Goal: Information Seeking & Learning: Understand process/instructions

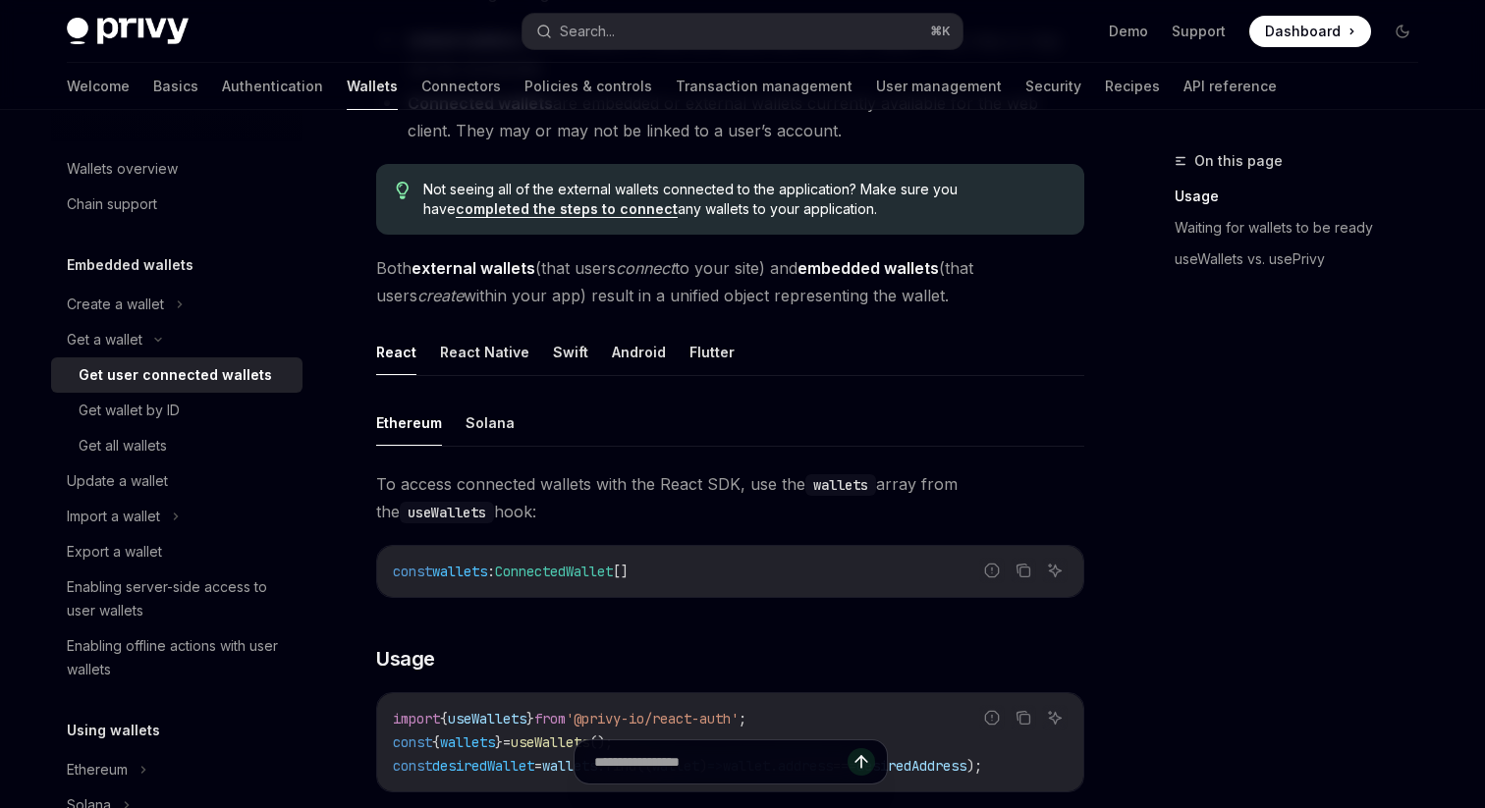
scroll to position [391, 0]
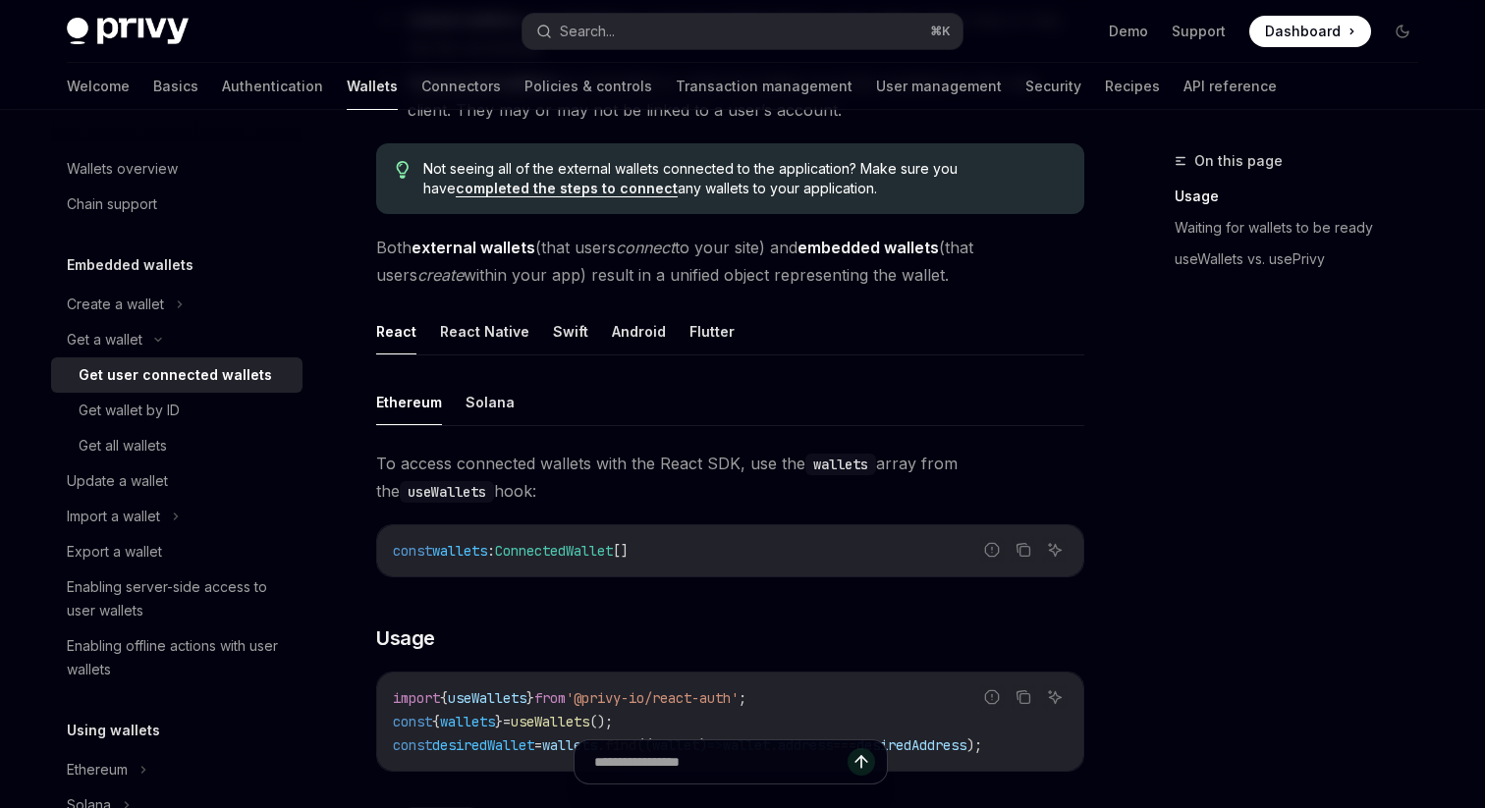
type textarea "*"
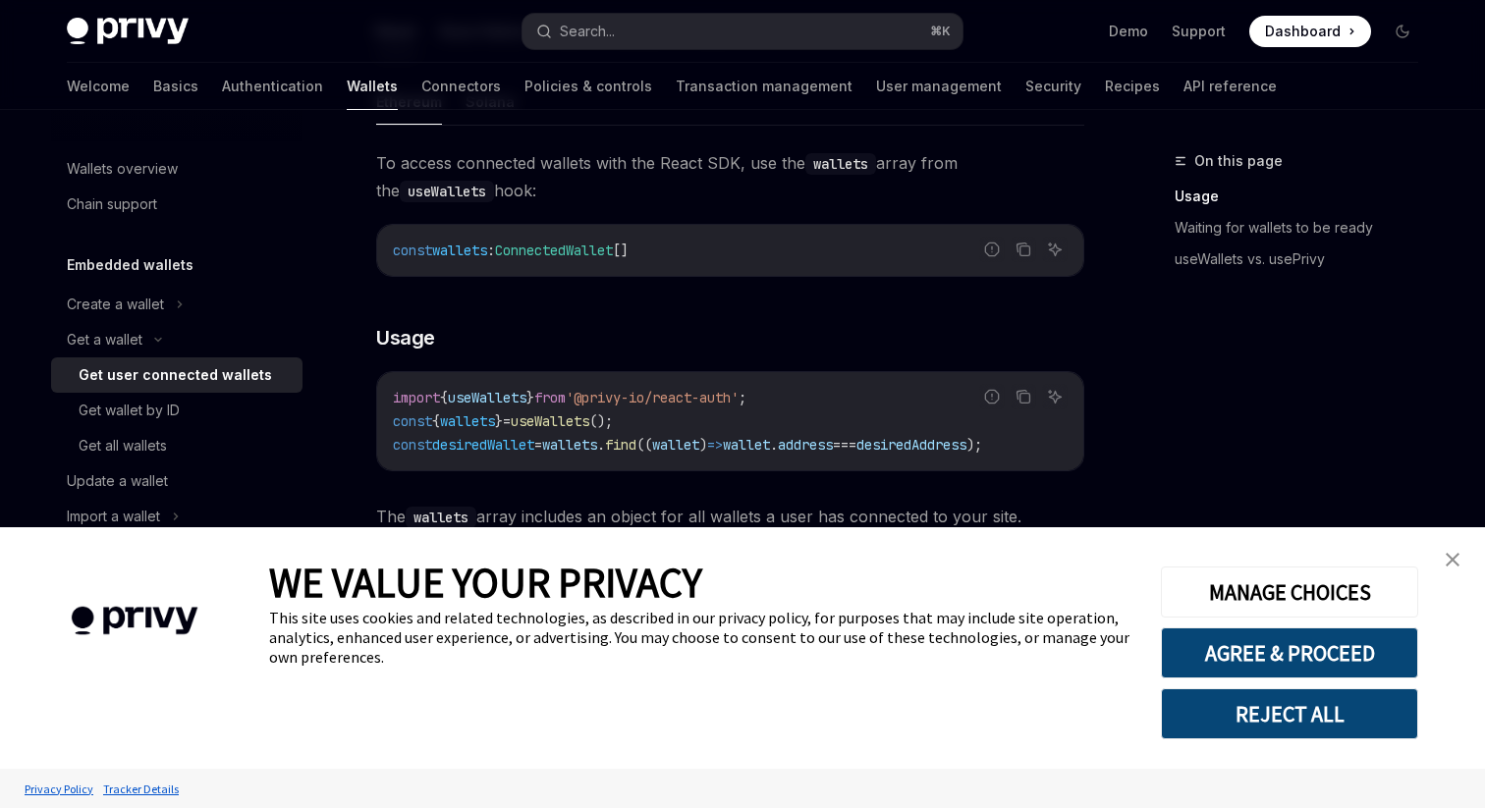
scroll to position [762, 0]
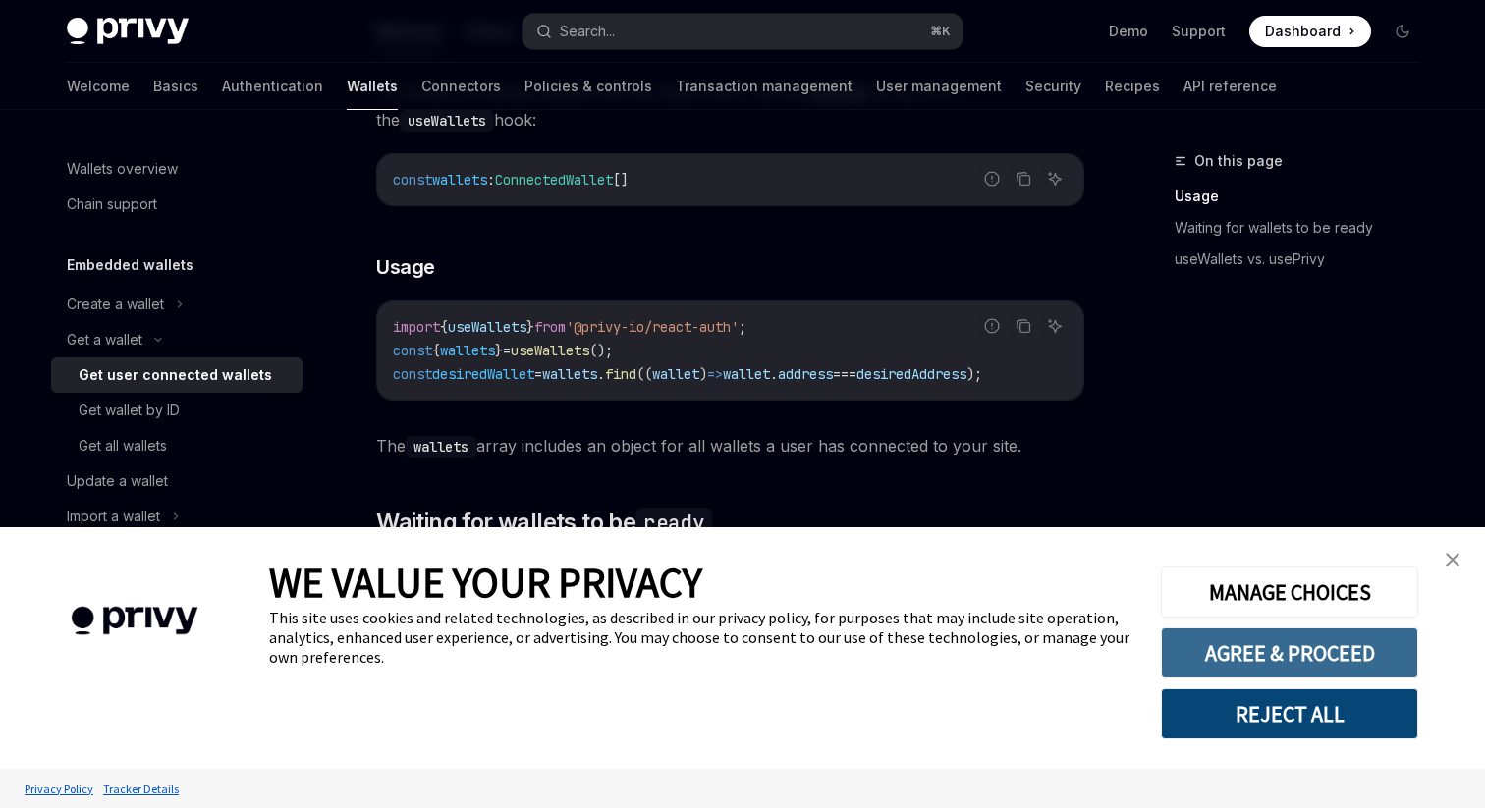
click at [1316, 661] on button "AGREE & PROCEED" at bounding box center [1289, 652] width 257 height 51
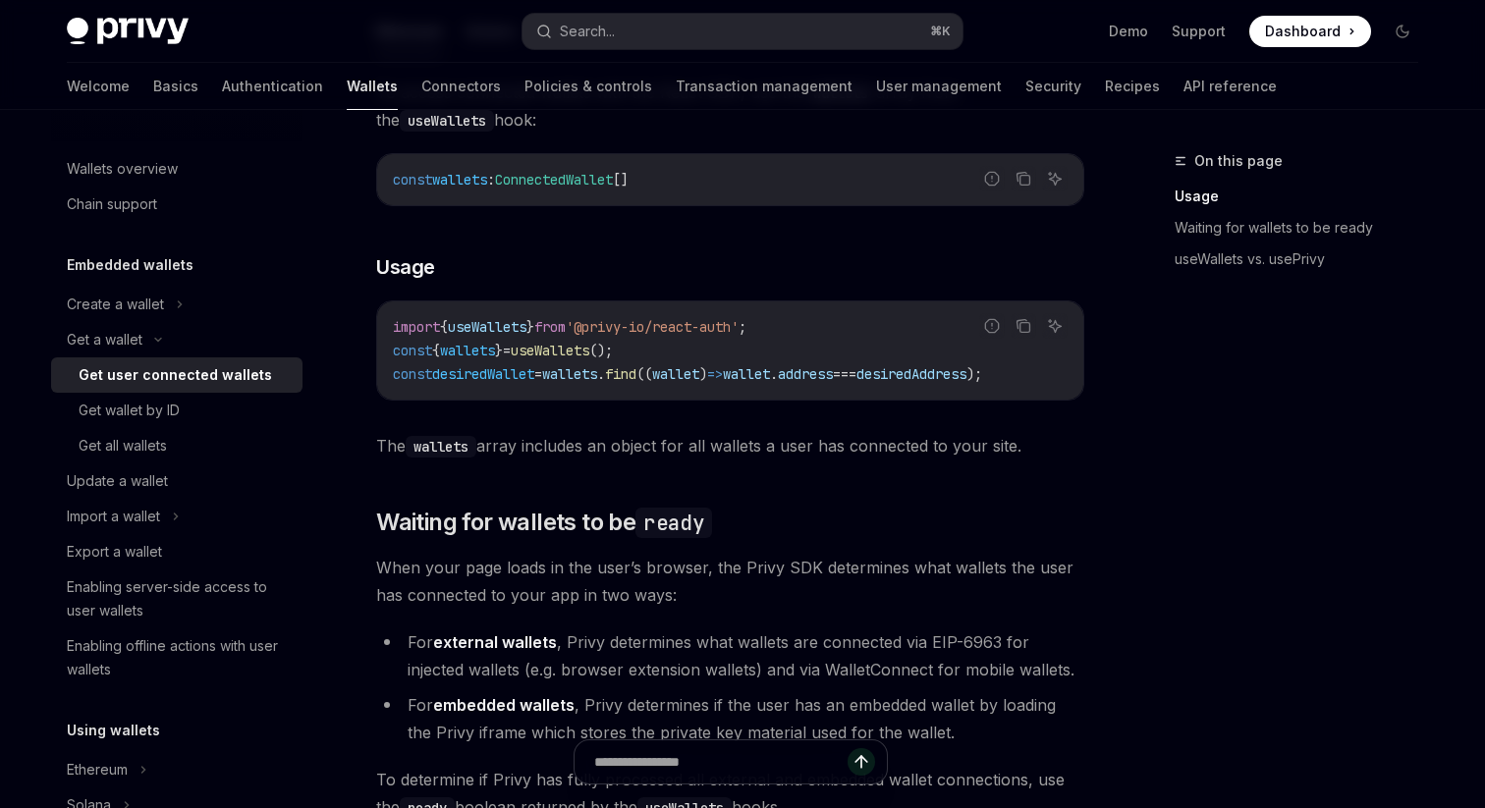
click at [503, 324] on span "useWallets" at bounding box center [487, 327] width 79 height 18
click at [798, 330] on code "import { useWallets } from '@privy-io/react-auth' ; const { wallets } = useWall…" at bounding box center [730, 350] width 675 height 71
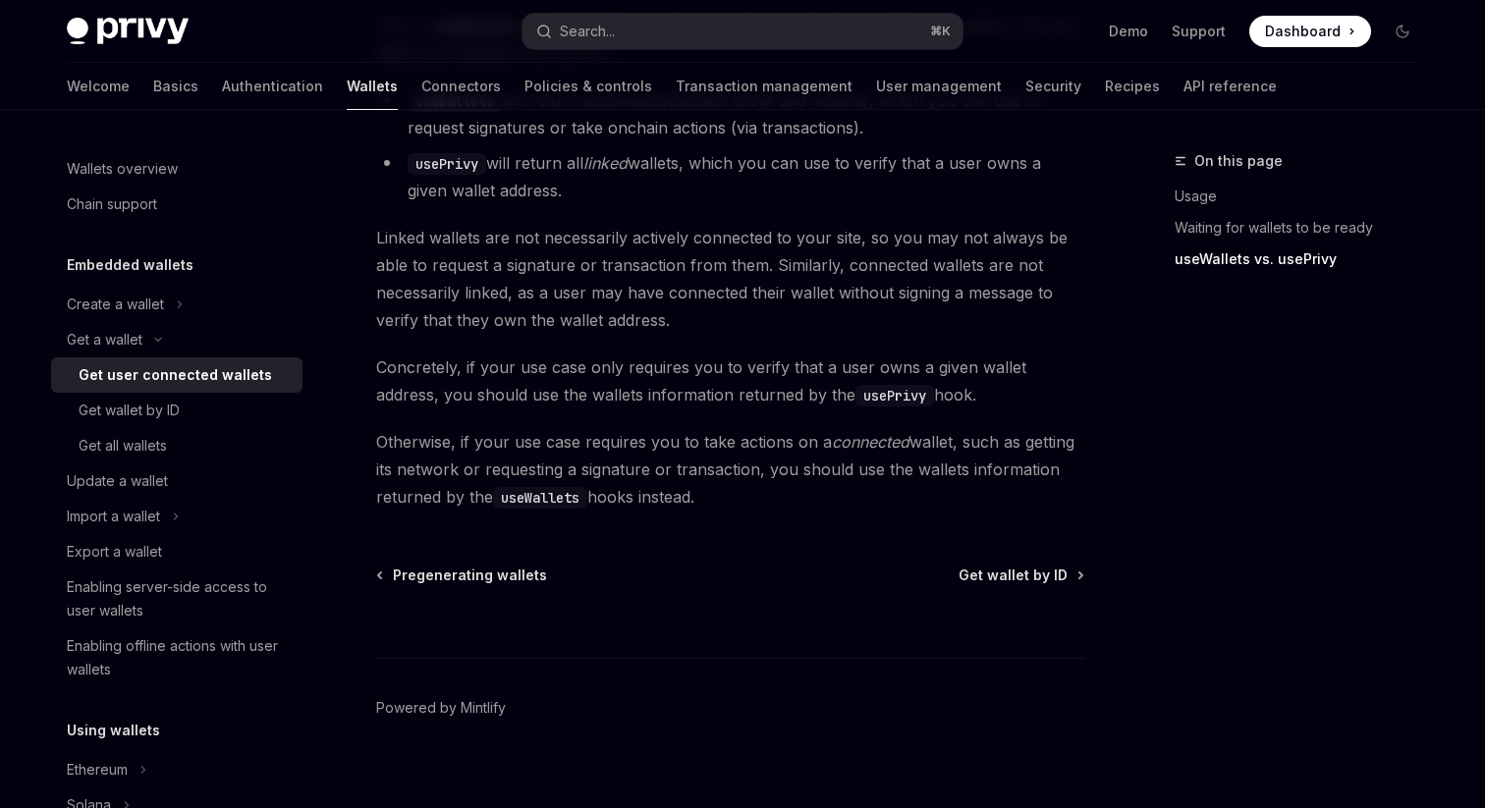
scroll to position [1634, 0]
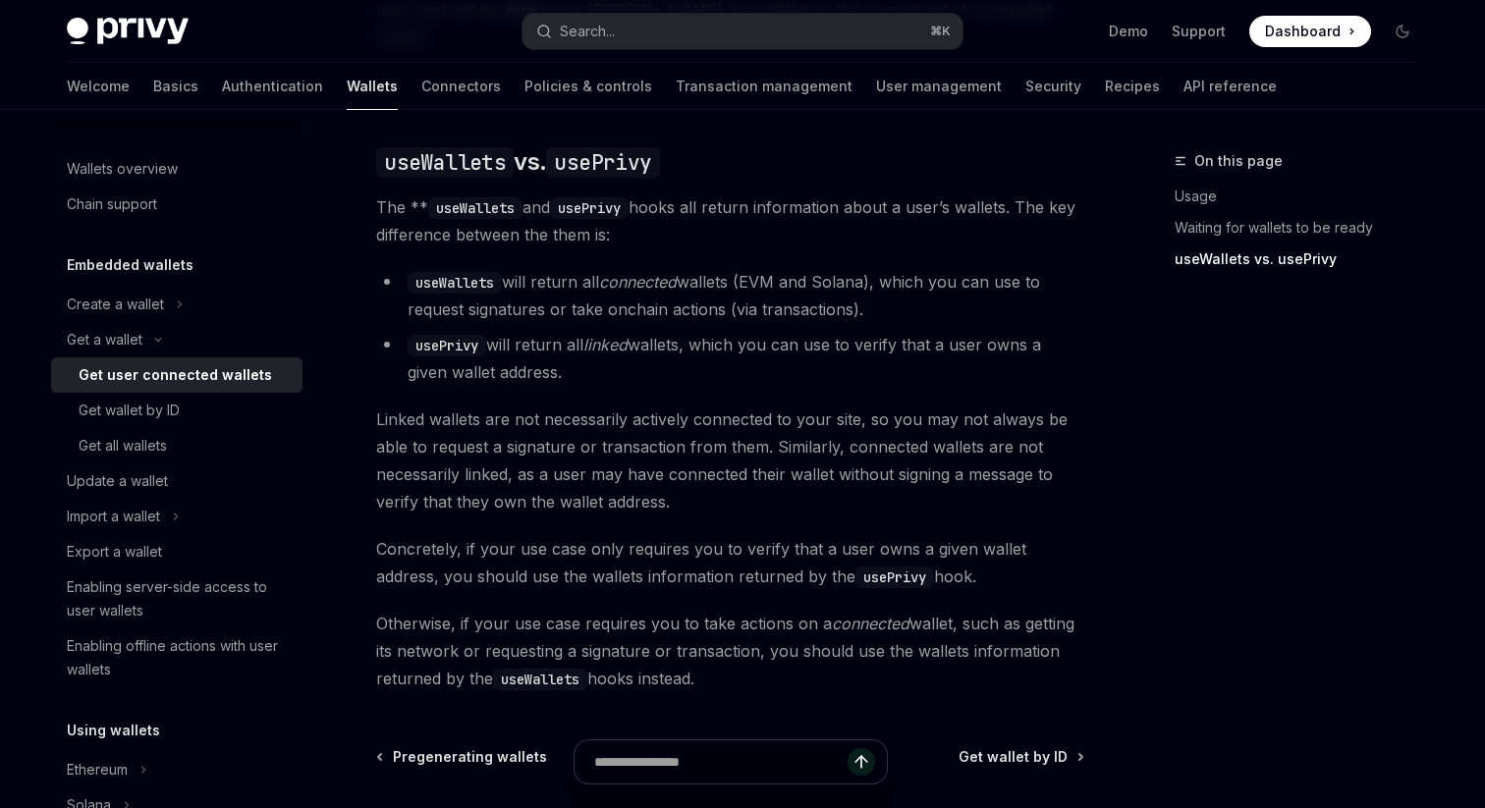
click at [614, 550] on span "Concretely, if your use case only requires you to verify that a user owns a giv…" at bounding box center [730, 562] width 708 height 55
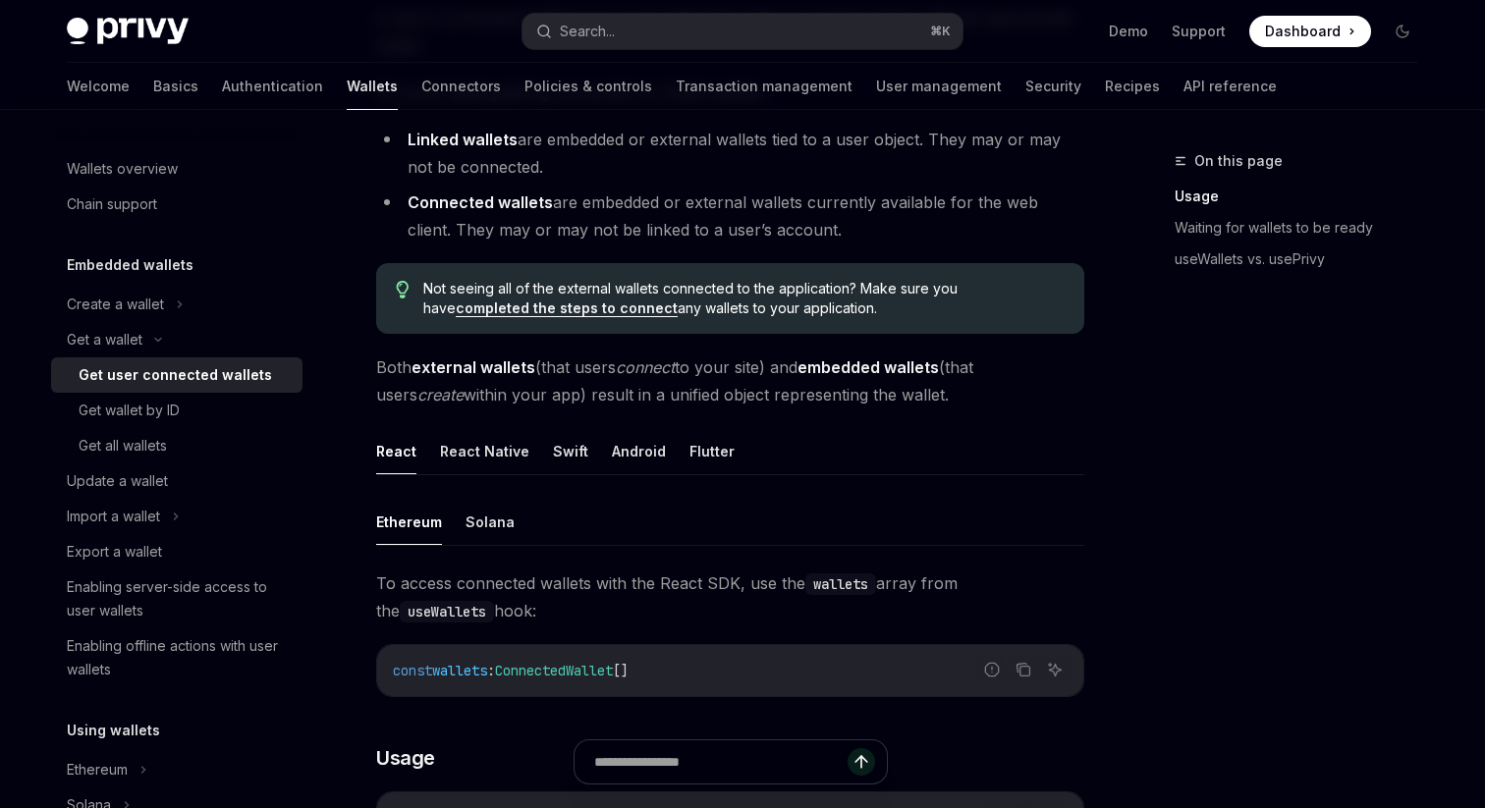
scroll to position [0, 0]
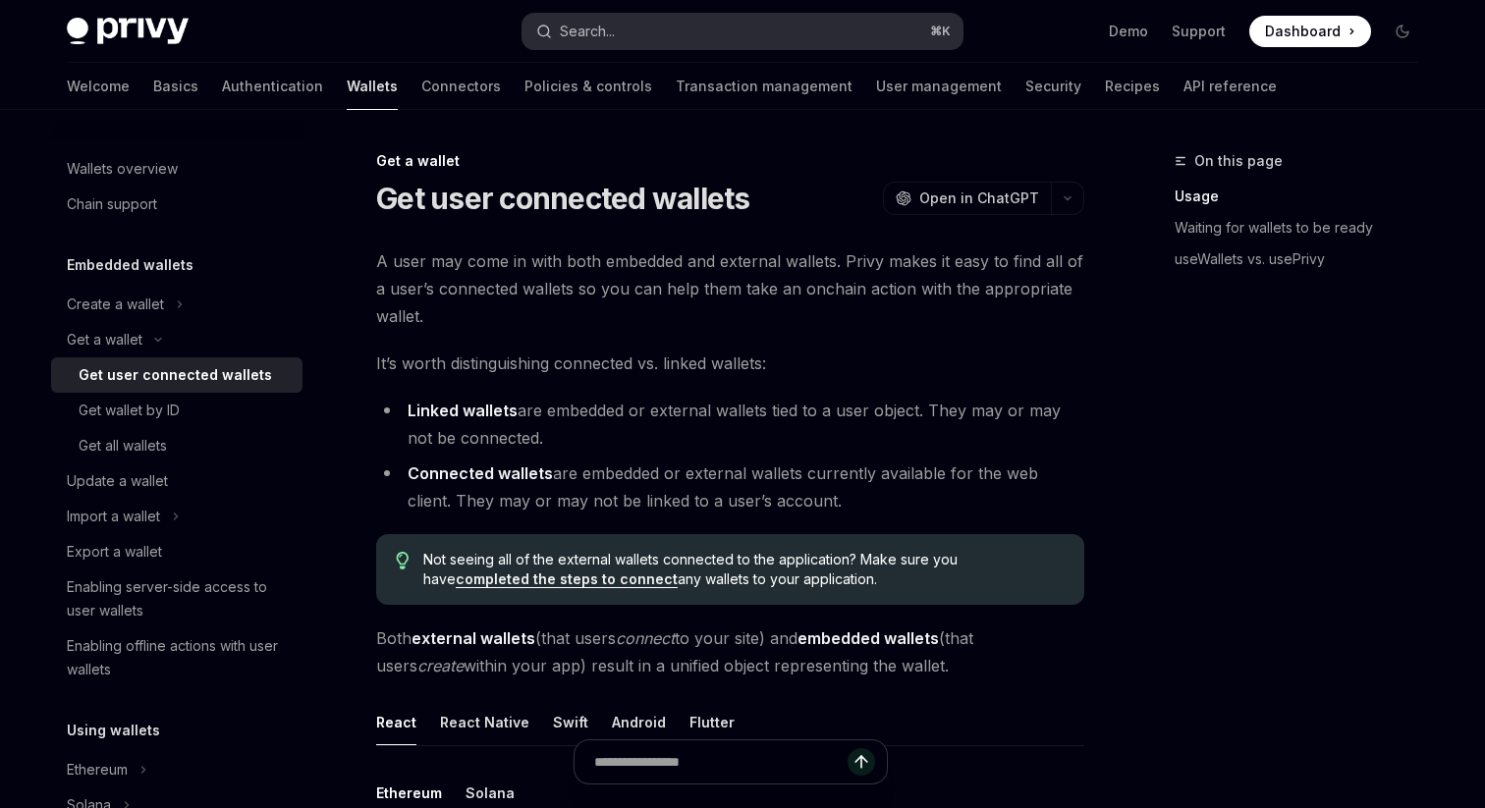
click at [709, 27] on button "Search... ⌘ K" at bounding box center [742, 31] width 440 height 35
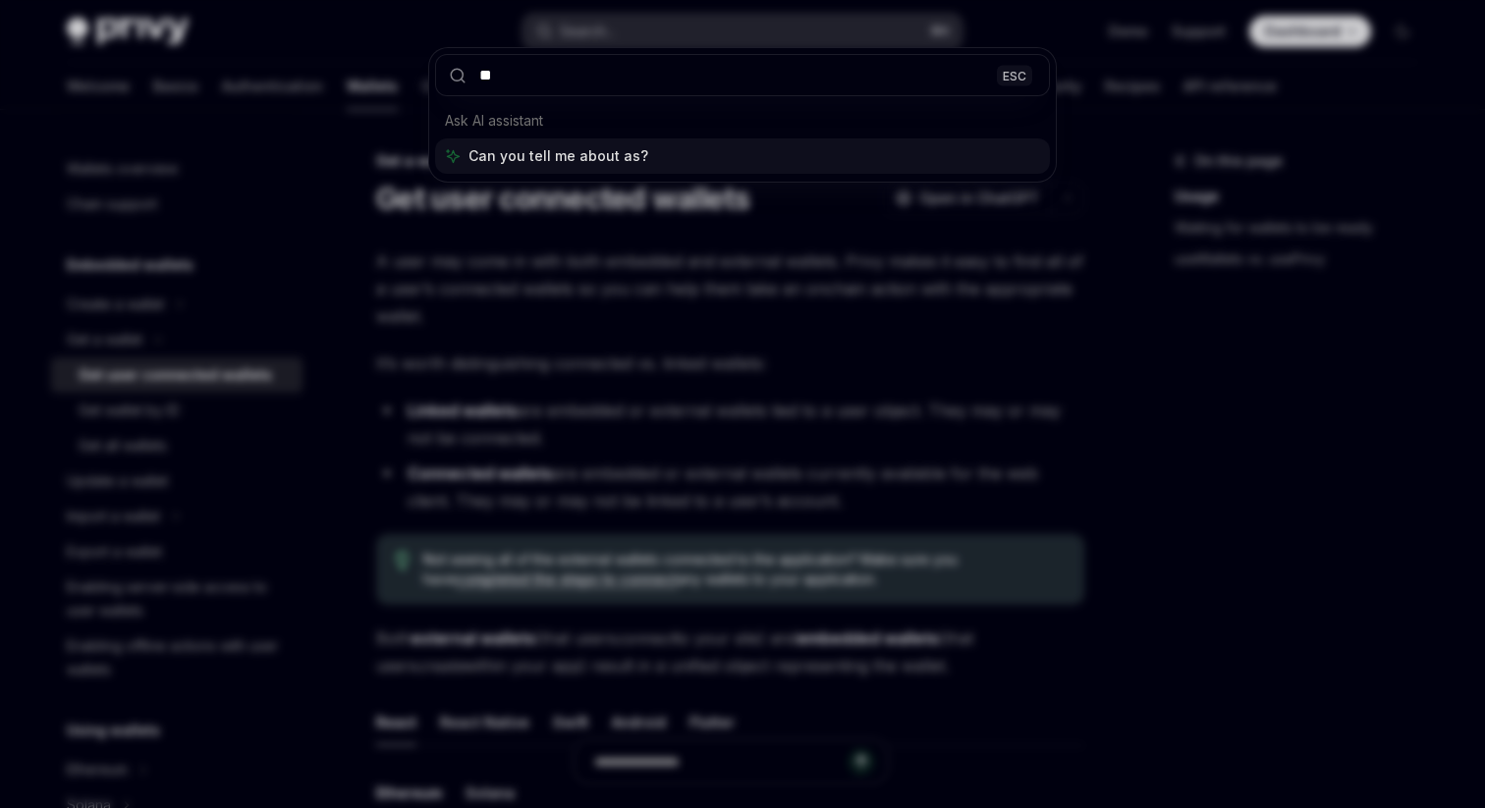
type input "*"
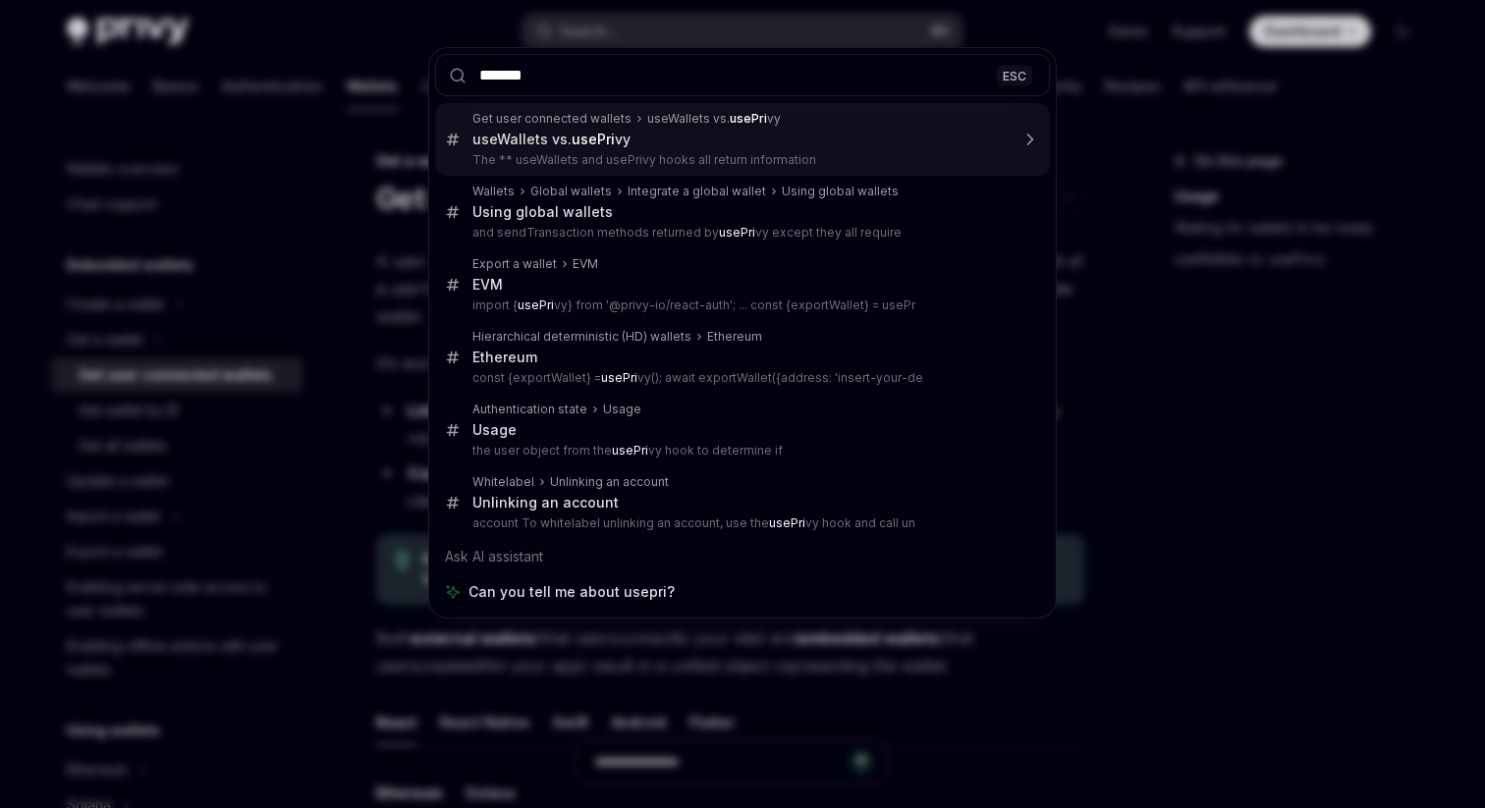
type input "********"
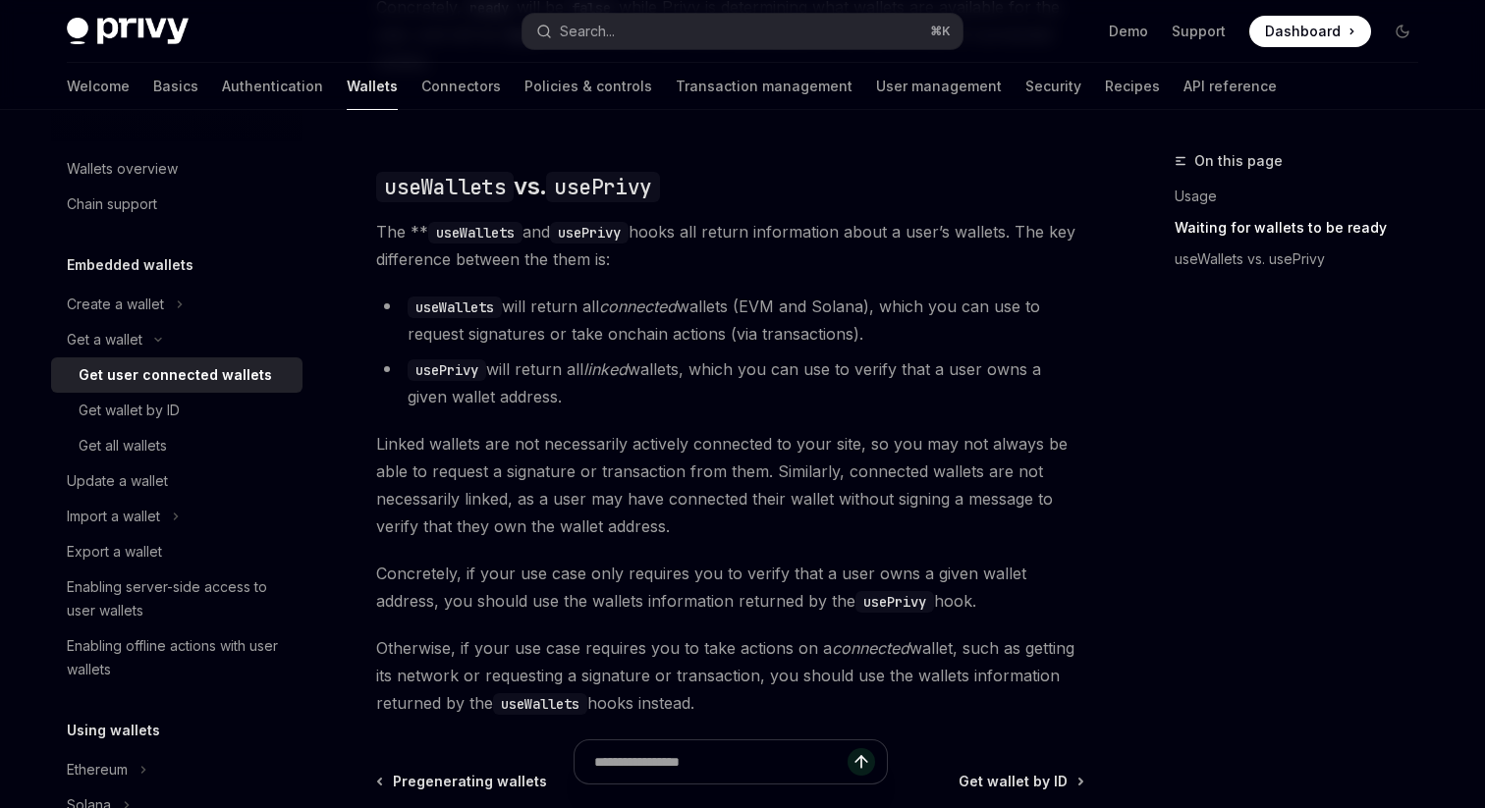
scroll to position [1611, 0]
click at [632, 34] on button "Search... ⌘ K" at bounding box center [742, 31] width 440 height 35
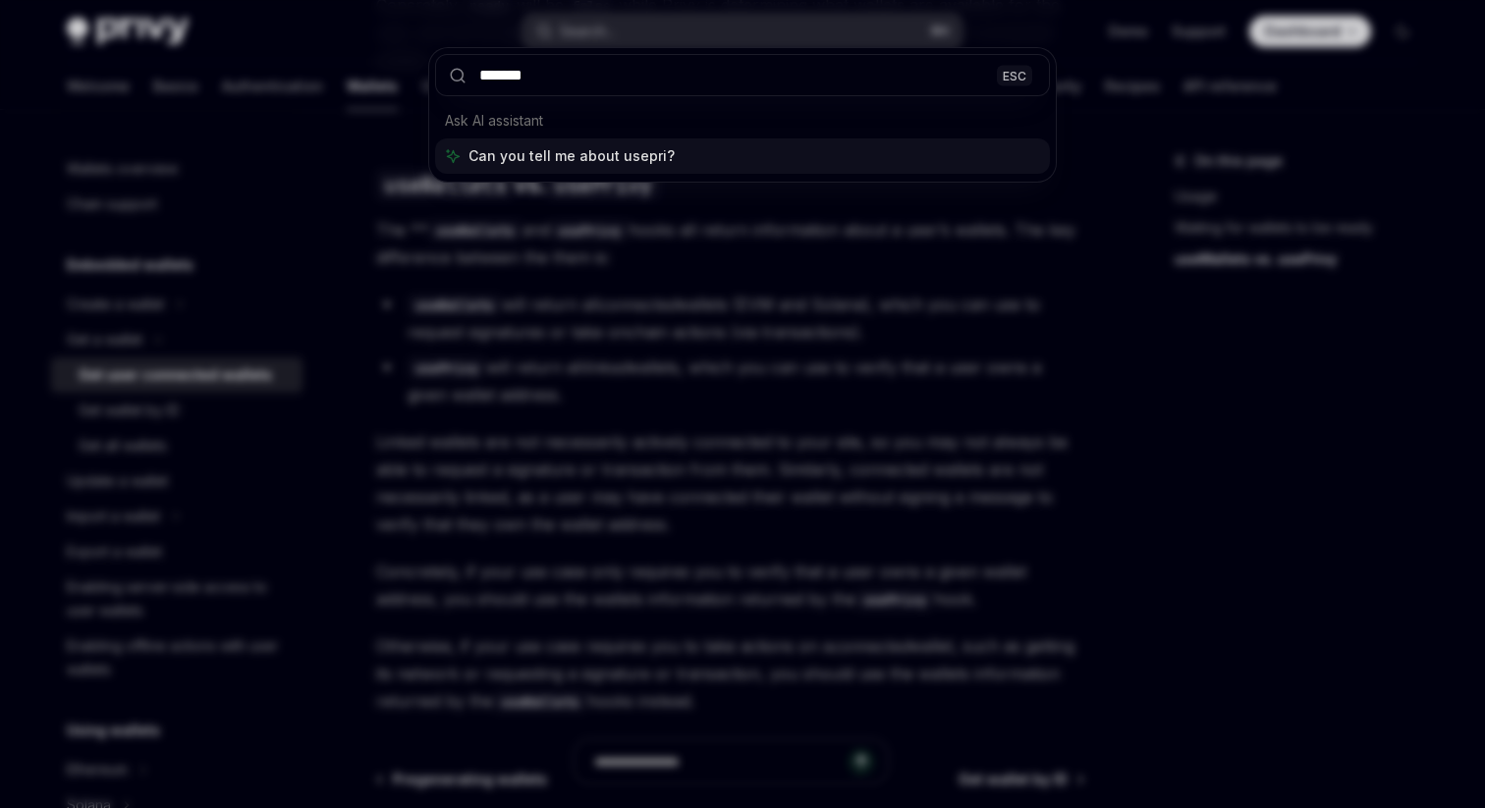
type input "********"
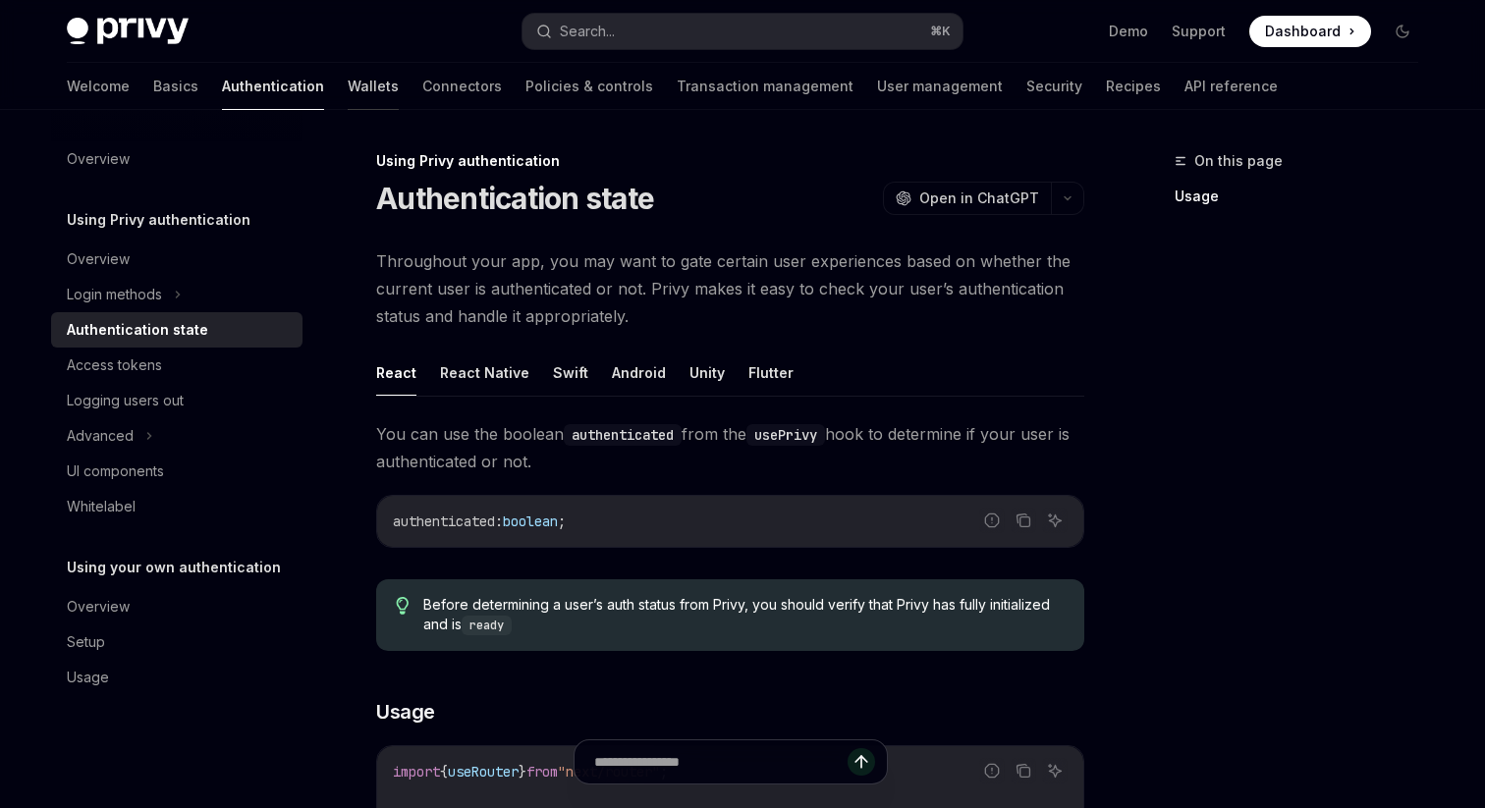
click at [348, 89] on link "Wallets" at bounding box center [373, 86] width 51 height 47
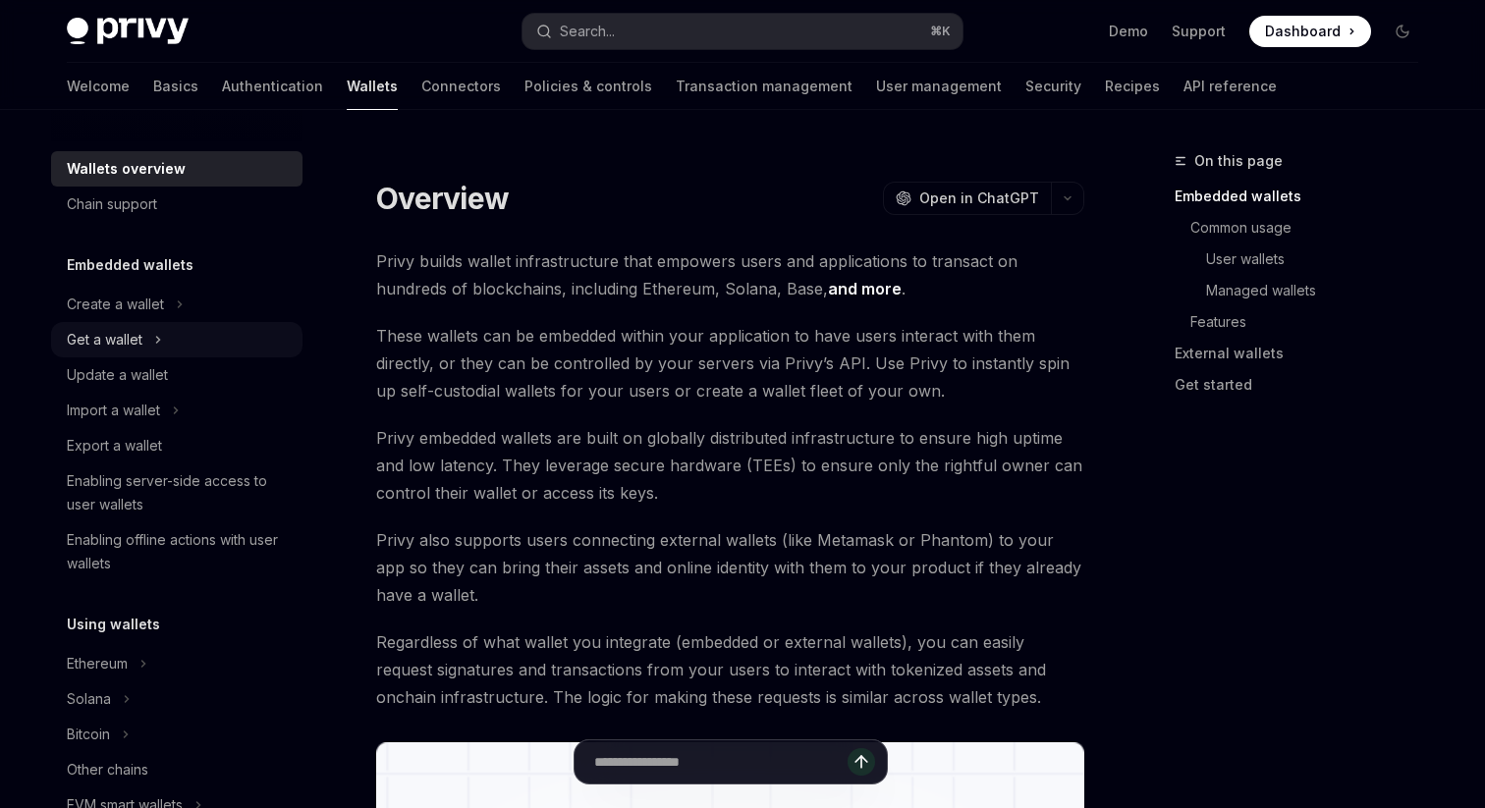
click at [118, 330] on div "Get a wallet" at bounding box center [105, 340] width 76 height 24
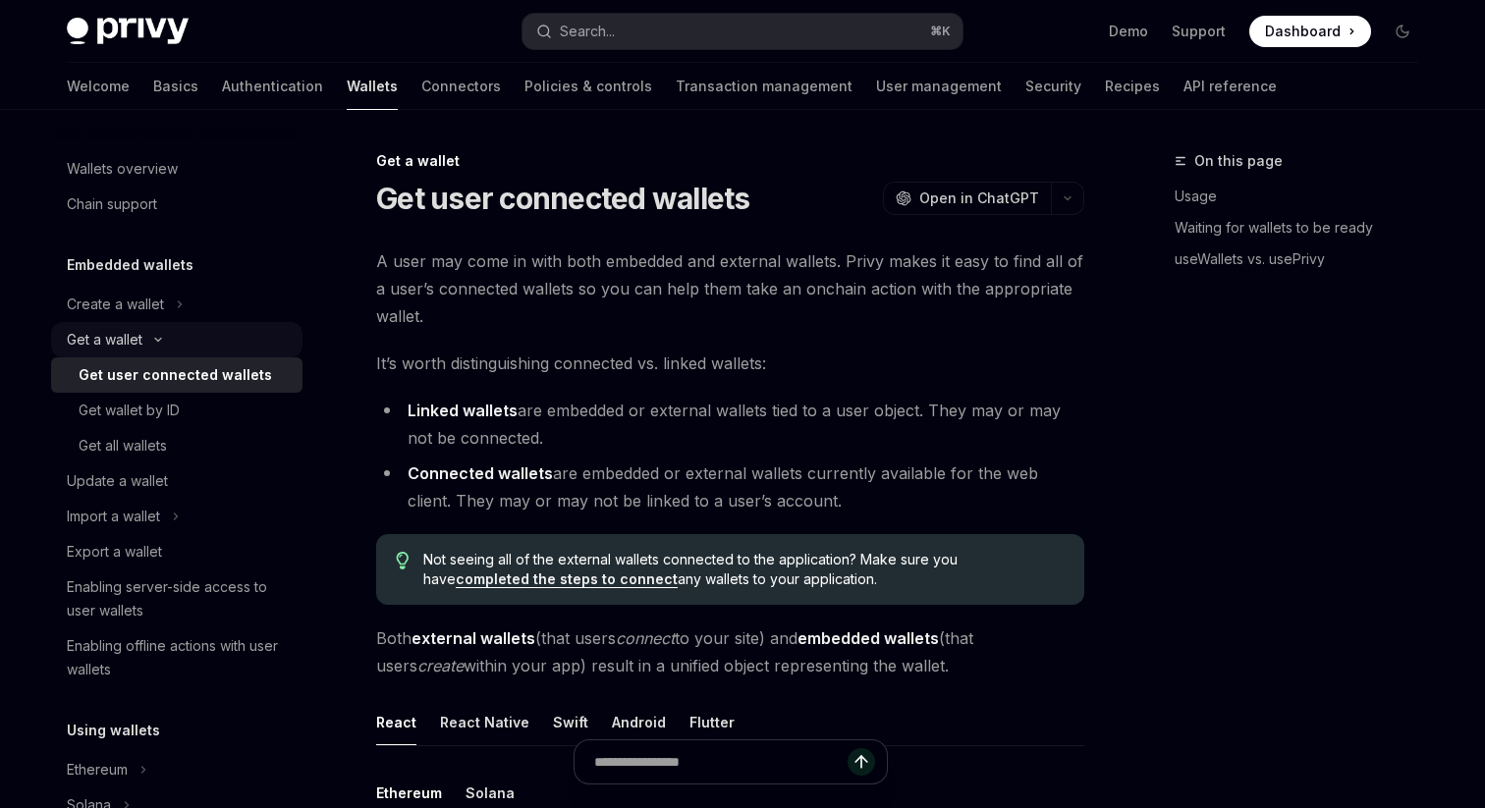
type textarea "*"
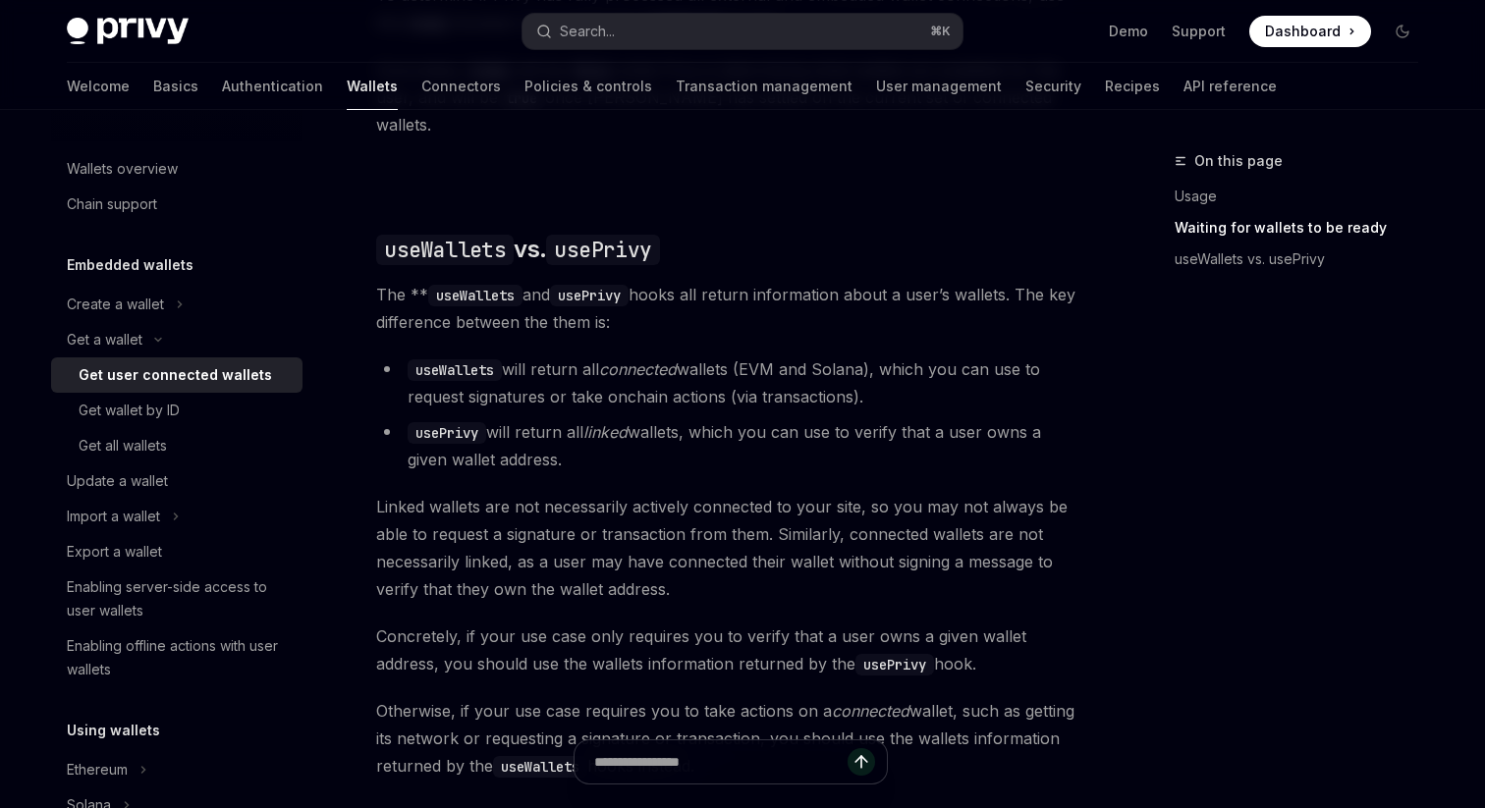
scroll to position [1614, 0]
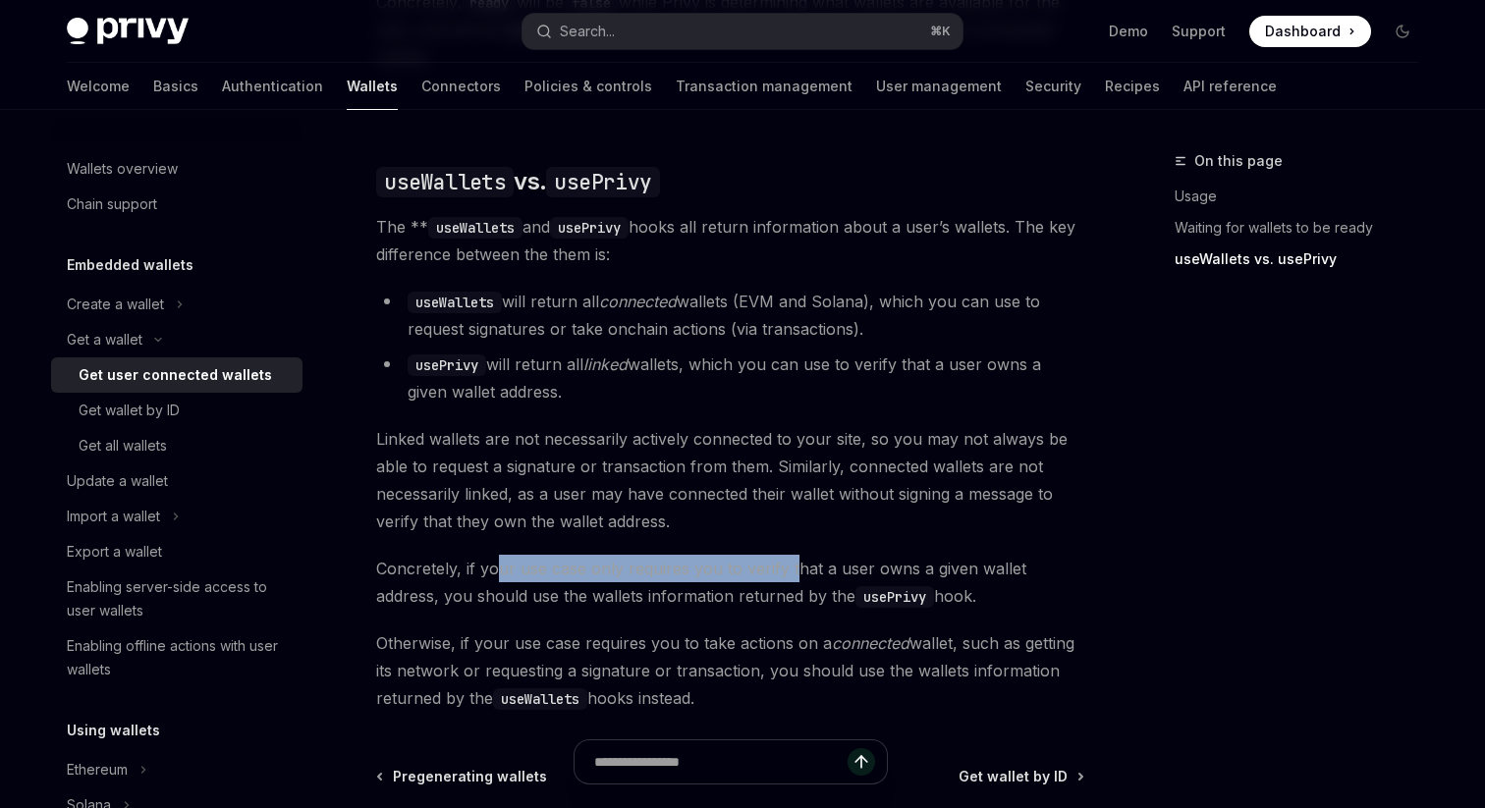
drag, startPoint x: 495, startPoint y: 553, endPoint x: 790, endPoint y: 551, distance: 294.6
click at [790, 555] on span "Concretely, if your use case only requires you to verify that a user owns a giv…" at bounding box center [730, 582] width 708 height 55
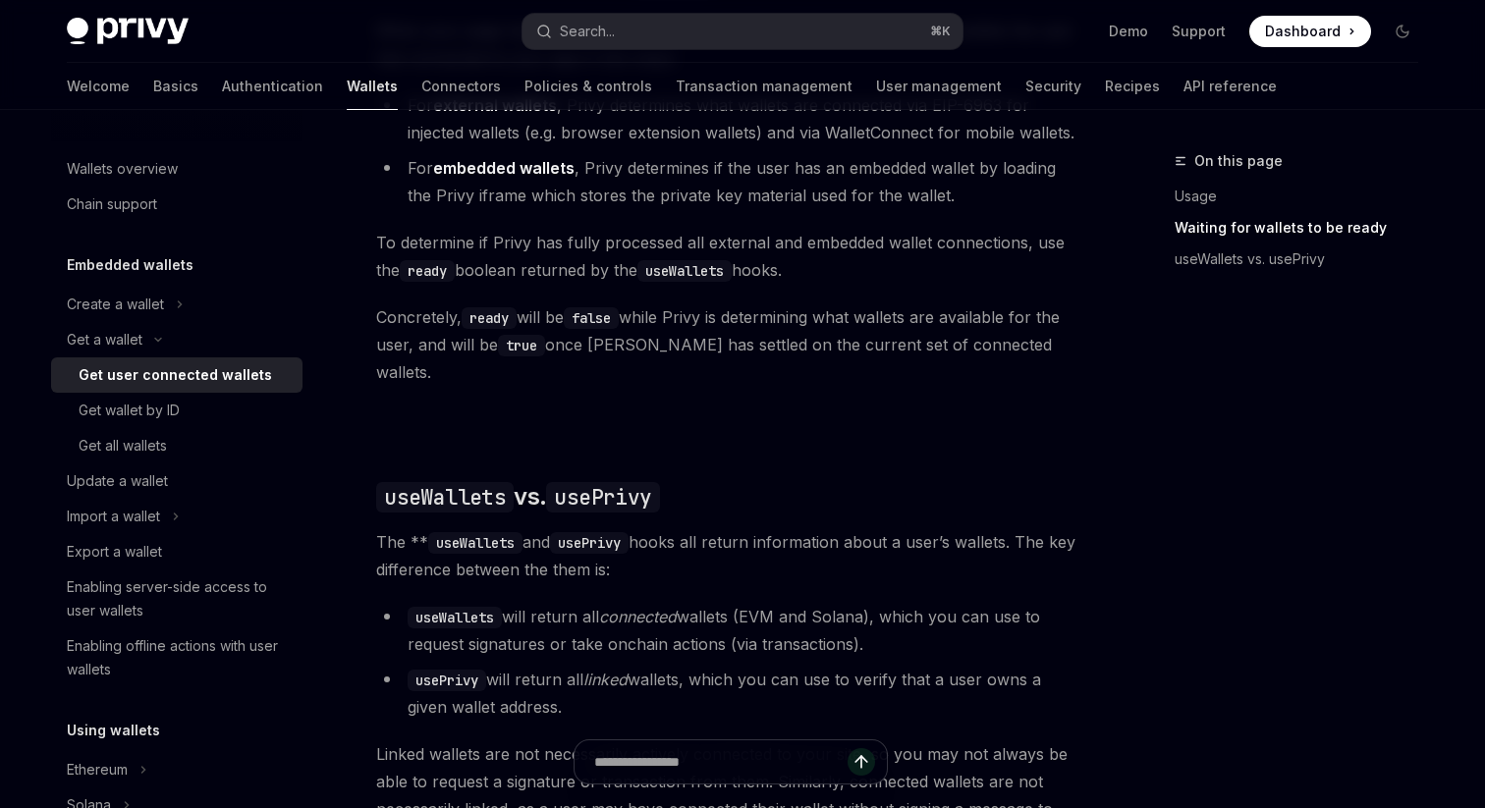
scroll to position [1276, 0]
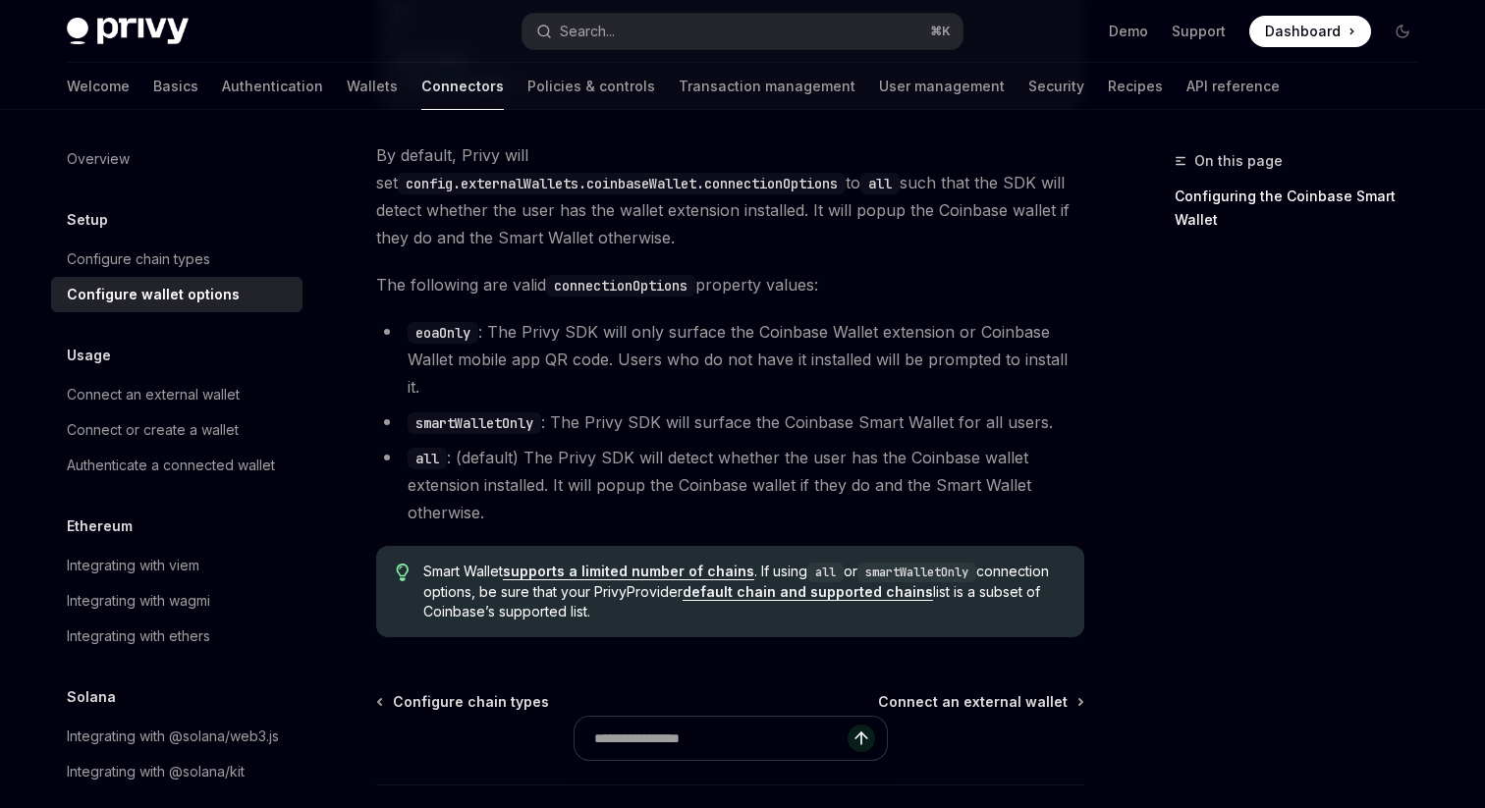
scroll to position [2933, 0]
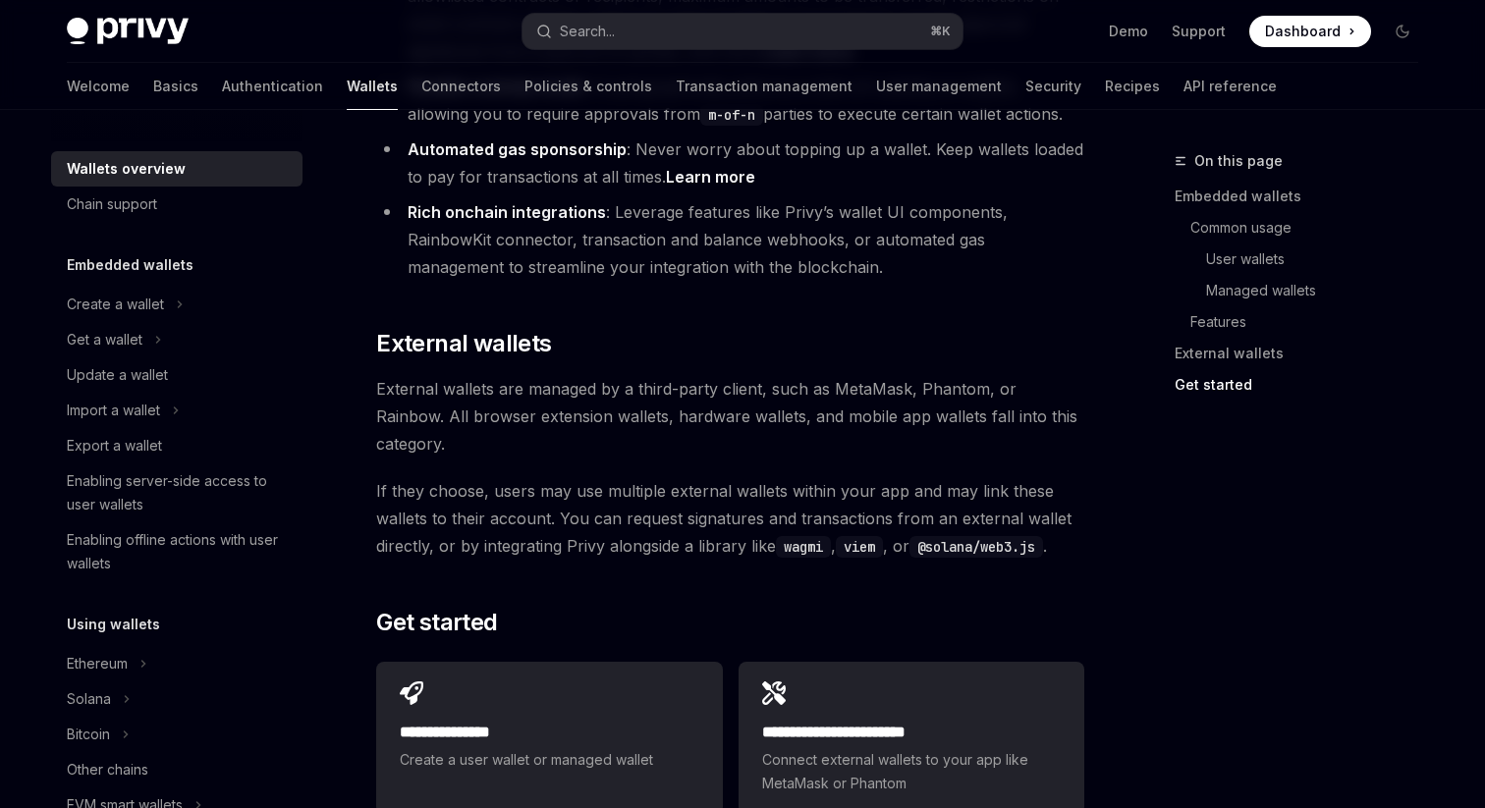
scroll to position [2619, 0]
